Goal: Information Seeking & Learning: Learn about a topic

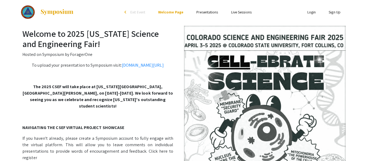
click at [44, 13] on img at bounding box center [57, 12] width 34 height 6
click at [214, 10] on link "Presentations" at bounding box center [207, 12] width 22 height 5
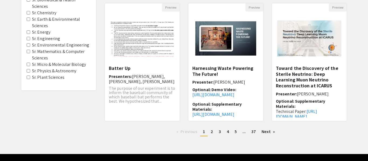
scroll to position [182, 0]
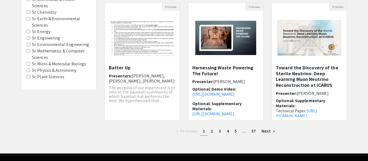
click at [29, 78] on Sciences "Sr. Plant Sciences" at bounding box center [29, 77] width 4 height 4
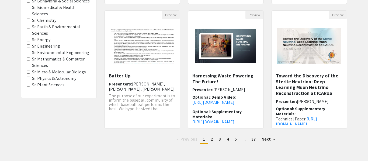
scroll to position [174, 0]
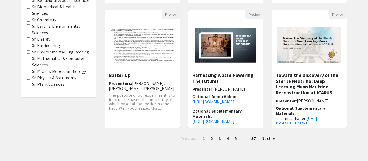
click at [29, 39] on Energy "Sr. Energy" at bounding box center [29, 39] width 4 height 4
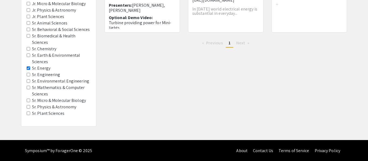
scroll to position [146, 0]
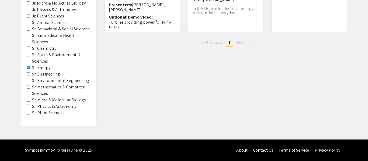
click at [29, 107] on Astronomy "Sr. Physics & Astronomy" at bounding box center [29, 107] width 4 height 4
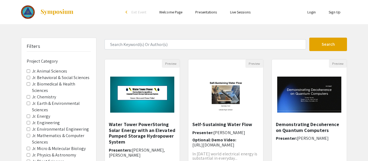
scroll to position [196, 0]
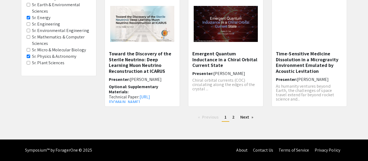
click at [29, 19] on Energy "Sr. Energy" at bounding box center [29, 18] width 4 height 4
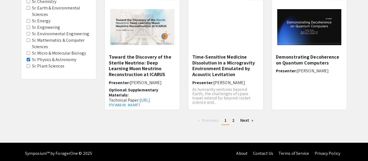
scroll to position [196, 0]
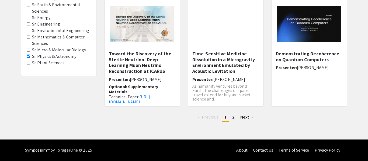
click at [28, 57] on Astronomy "Sr. Physics & Astronomy" at bounding box center [29, 57] width 4 height 4
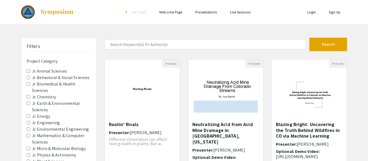
scroll to position [196, 0]
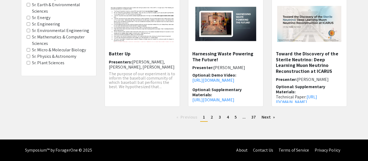
click at [32, 57] on label "Sr. Physics & Astronomy" at bounding box center [54, 56] width 44 height 6
click at [30, 57] on Astronomy "Sr. Physics & Astronomy" at bounding box center [29, 57] width 4 height 4
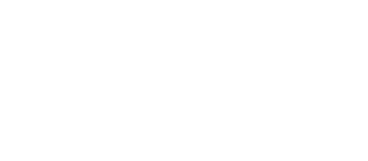
click at [32, 57] on legend "Project Category" at bounding box center [59, 61] width 64 height 10
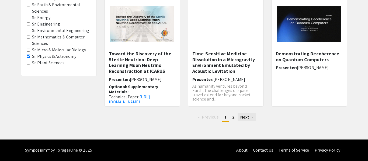
click at [244, 117] on link "Next page" at bounding box center [246, 117] width 19 height 8
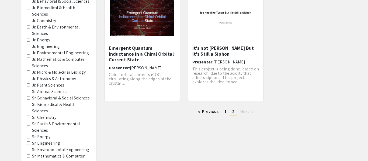
scroll to position [76, 0]
click at [207, 110] on link "Previous page" at bounding box center [208, 112] width 26 height 8
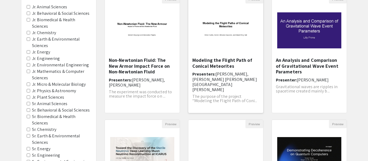
scroll to position [64, 0]
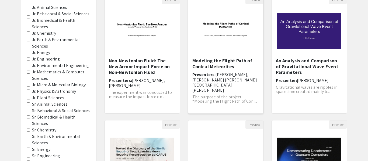
click at [236, 29] on img at bounding box center [225, 31] width 75 height 47
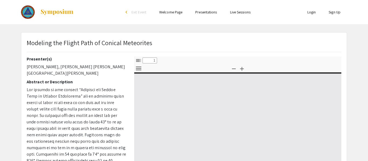
select select "custom"
type input "0"
select select "custom"
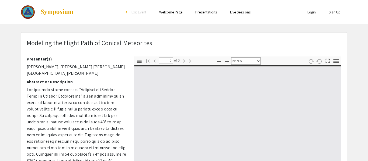
scroll to position [25, 0]
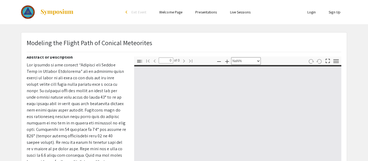
type input "1"
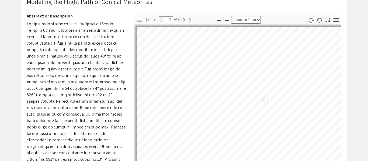
select select "auto"
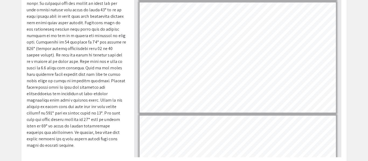
scroll to position [0, 0]
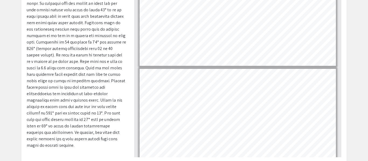
type input "2"
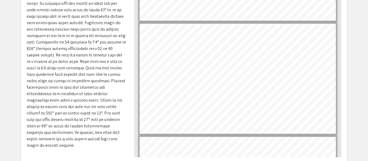
scroll to position [71, 0]
